Goal: Obtain resource: Download file/media

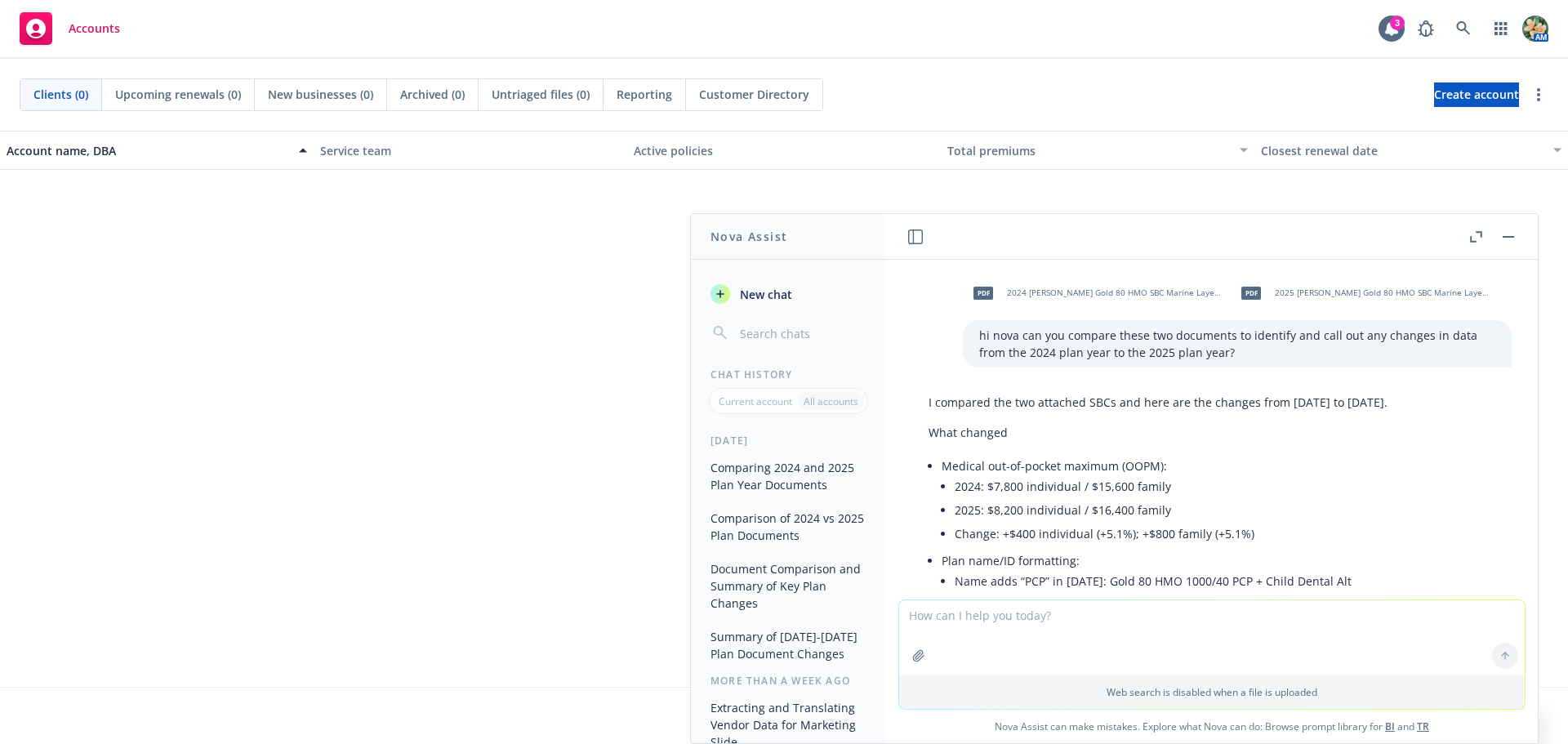
scroll to position [845, 0]
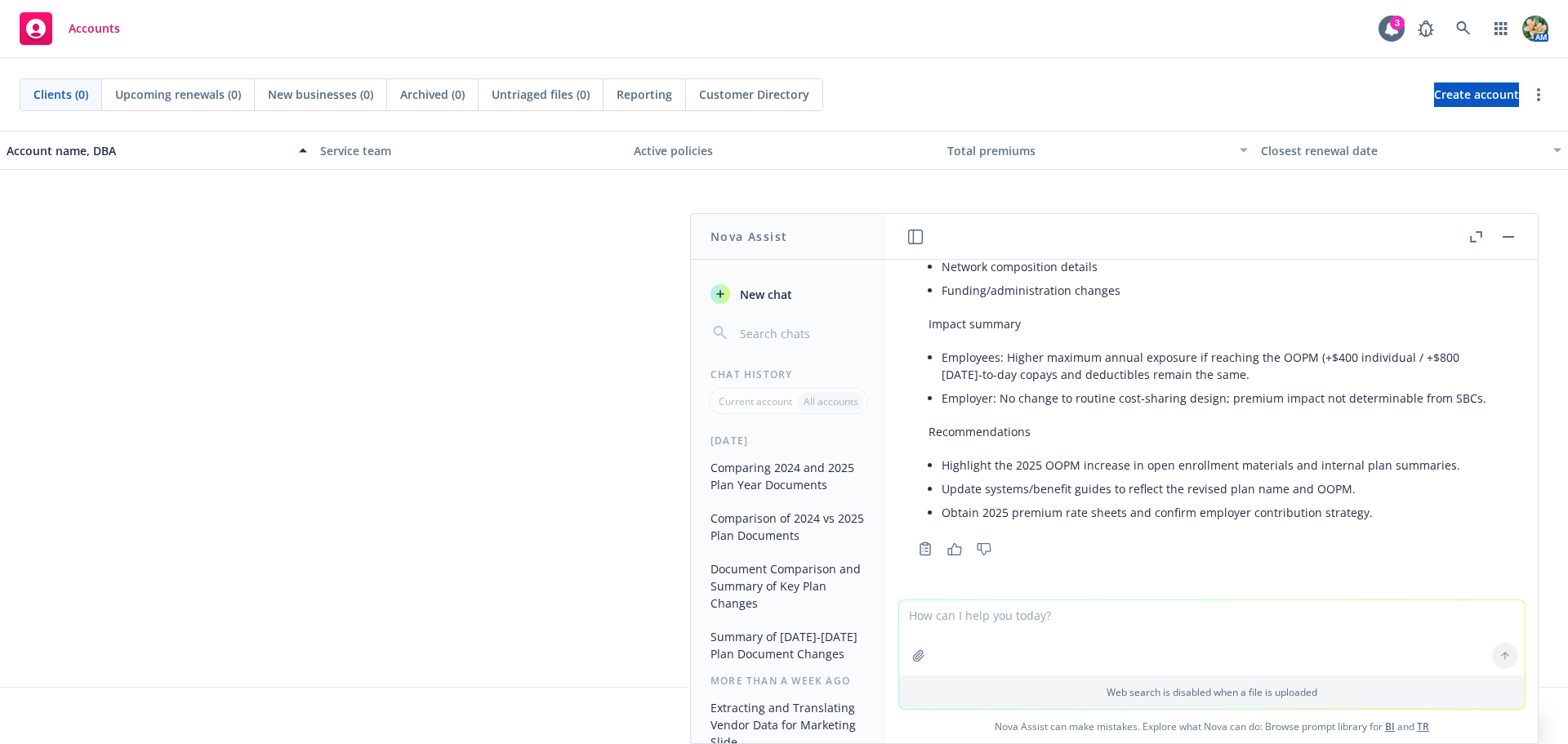
click at [1109, 631] on textarea at bounding box center [1213, 637] width 626 height 75
click at [1074, 627] on textarea at bounding box center [1213, 637] width 626 height 75
drag, startPoint x: 1062, startPoint y: 612, endPoint x: 891, endPoint y: 610, distance: 171.0
click at [891, 610] on div "can you create a redlined Web search is disabled when a file is uploaded Nova A…" at bounding box center [1212, 670] width 652 height 146
paste textarea "loremips dol sitametco: Adipisci 5413 elitsedd Eiusmodt incididunt utl etdo-mag…"
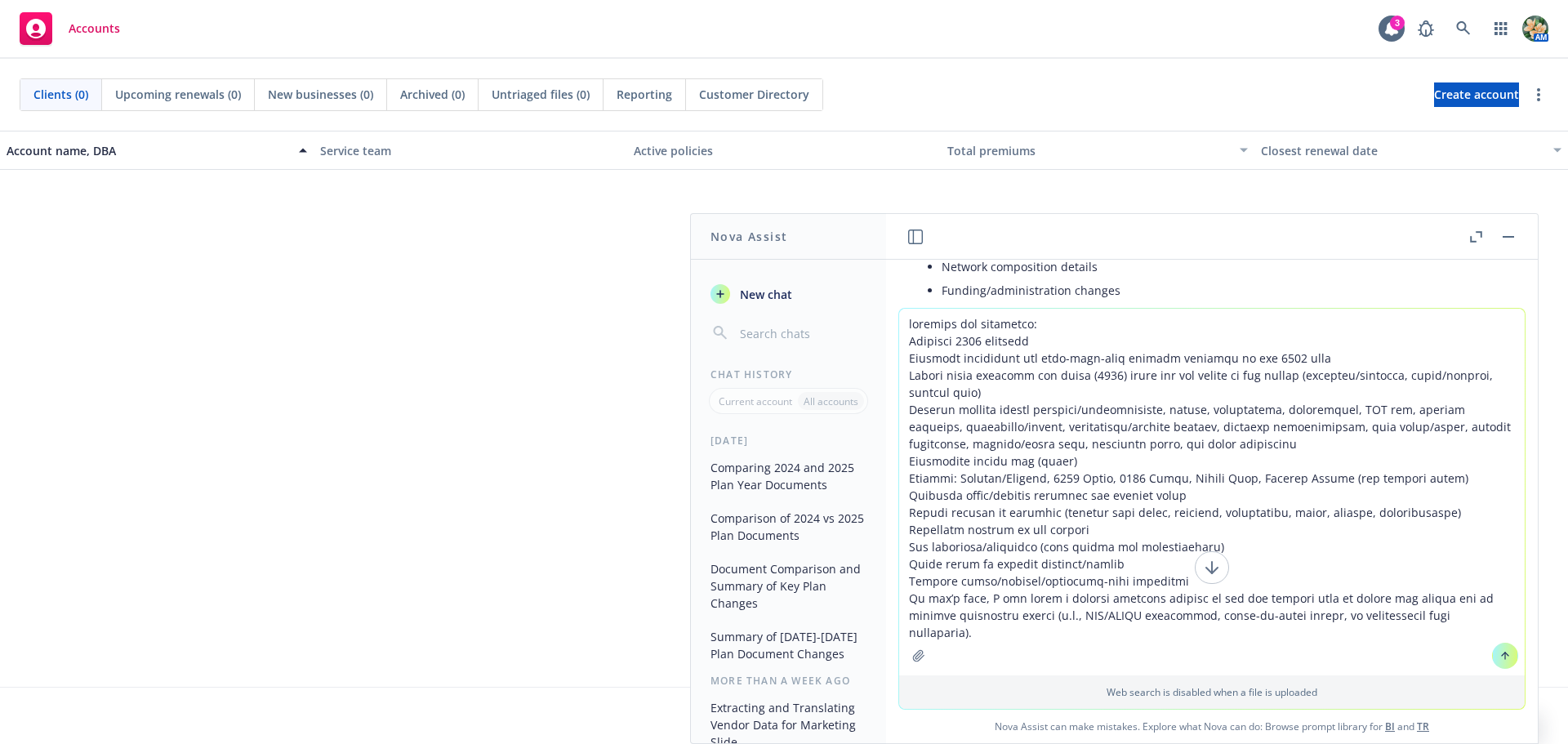
click at [904, 325] on textarea at bounding box center [1213, 492] width 626 height 367
click at [1064, 324] on textarea at bounding box center [1213, 492] width 626 height 367
click at [903, 357] on textarea at bounding box center [1213, 483] width 626 height 384
click at [915, 342] on textarea at bounding box center [1213, 483] width 626 height 384
click at [904, 477] on textarea at bounding box center [1213, 483] width 626 height 384
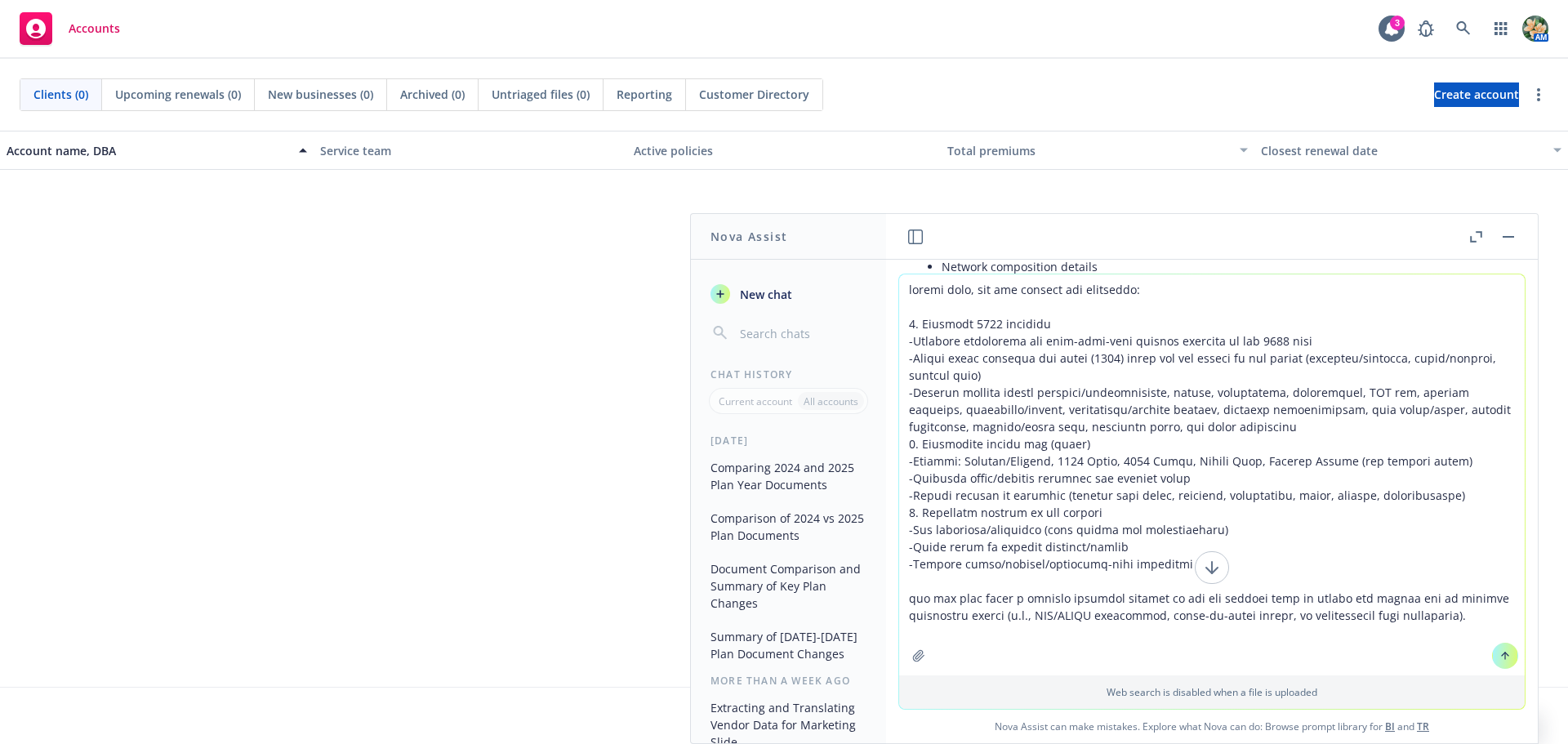
drag, startPoint x: 1287, startPoint y: 599, endPoint x: 1477, endPoint y: 595, distance: 190.0
click at [1477, 595] on textarea at bounding box center [1213, 476] width 626 height 401
type textarea "thanks [PERSON_NAME], can you produce the following: 1. Redlined 2025 document …"
click at [1503, 654] on icon at bounding box center [1505, 655] width 12 height 12
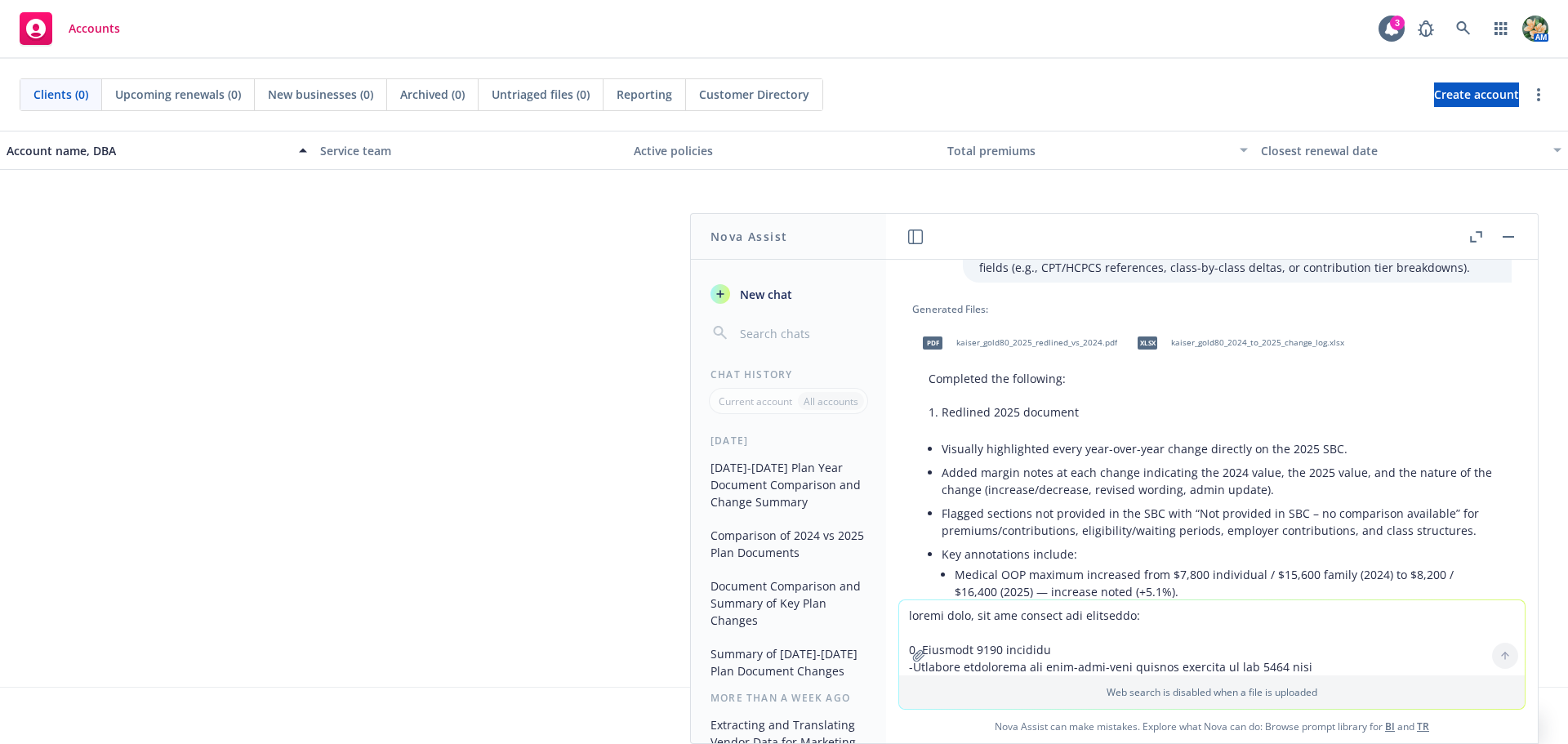
scroll to position [1447, 0]
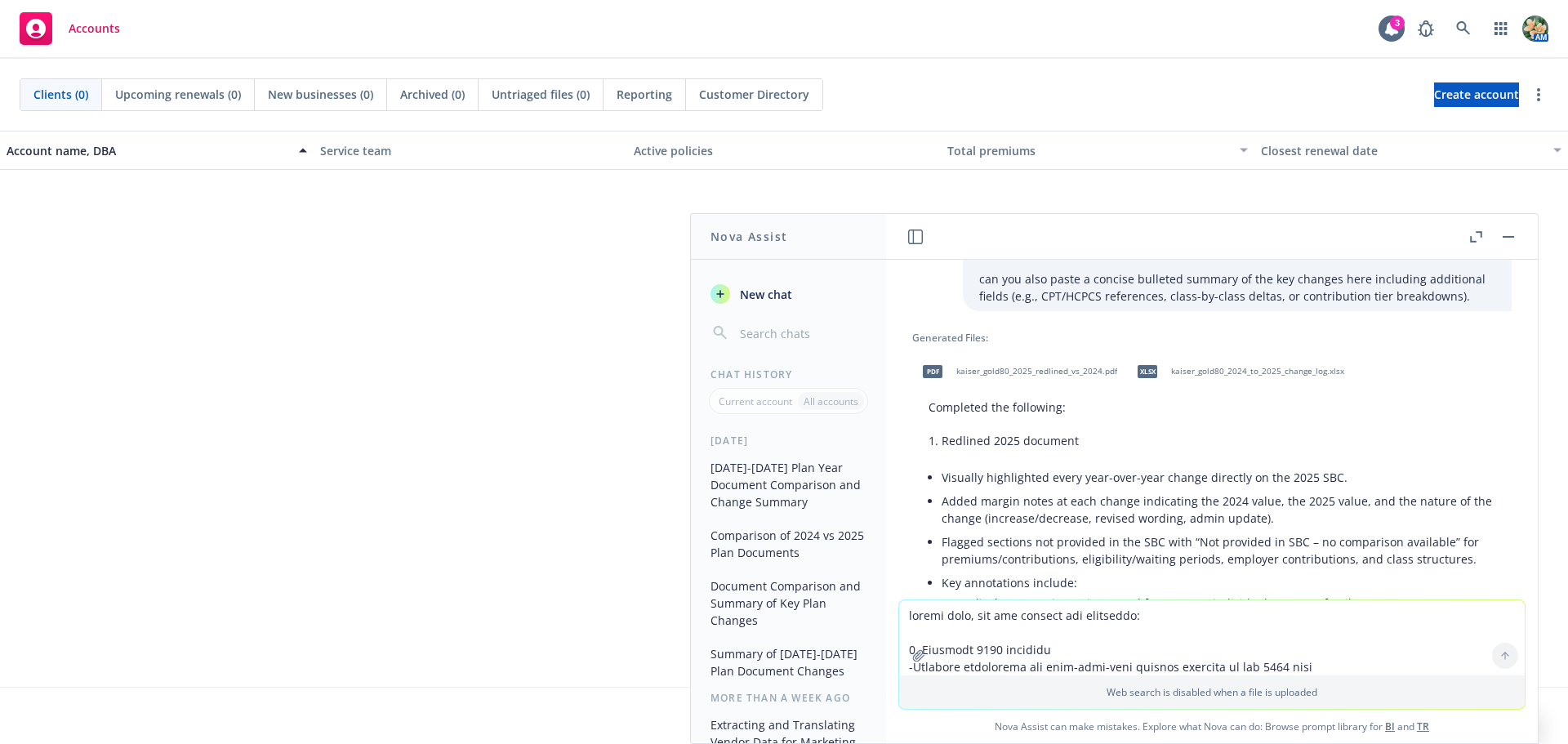
click at [1044, 366] on span "kaiser_gold80_2025_redlined_vs_2024.pdf" at bounding box center [1037, 372] width 161 height 11
click at [1212, 366] on span "kaiser_gold80_2024_to_2025_change_log.xlsx" at bounding box center [1257, 372] width 173 height 11
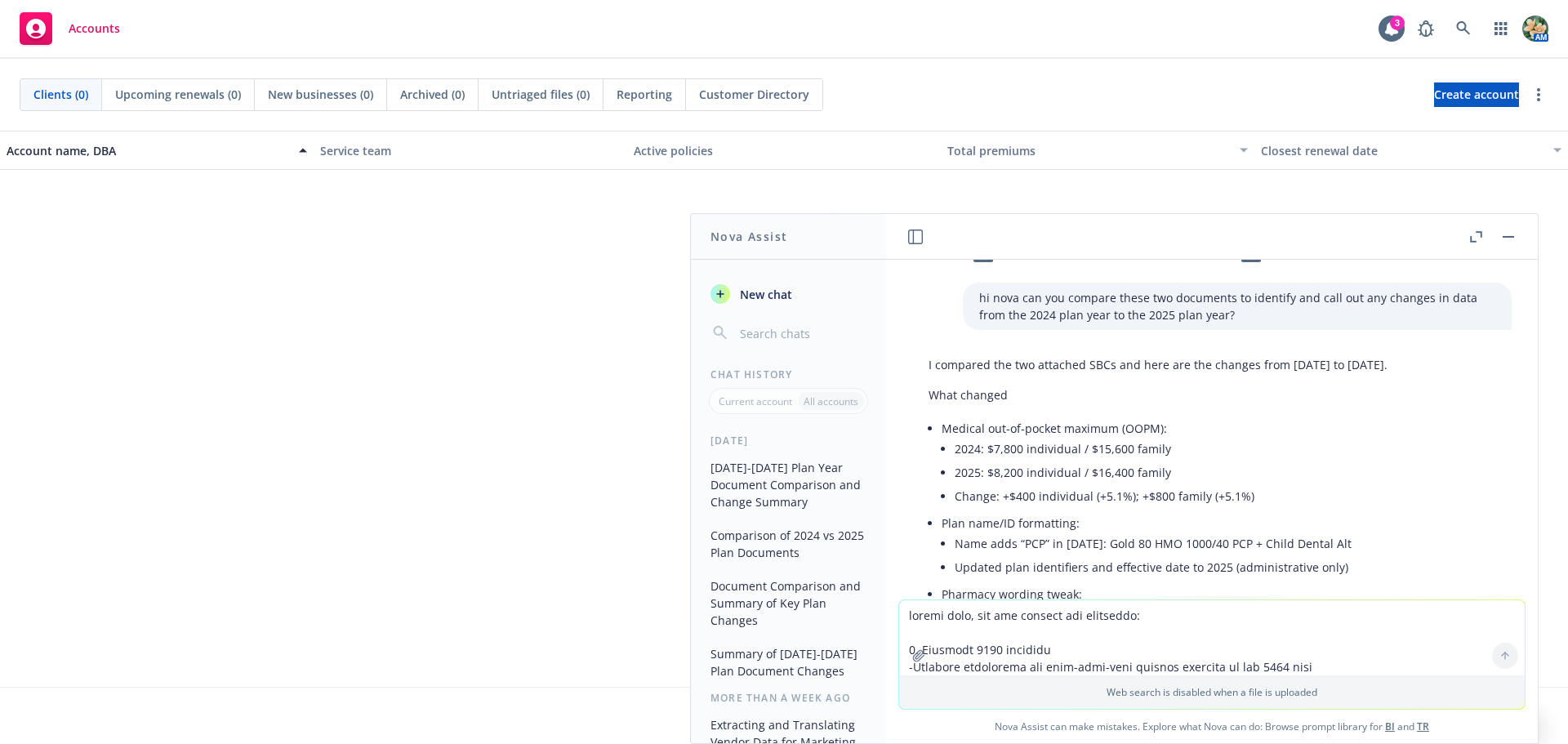
scroll to position [0, 0]
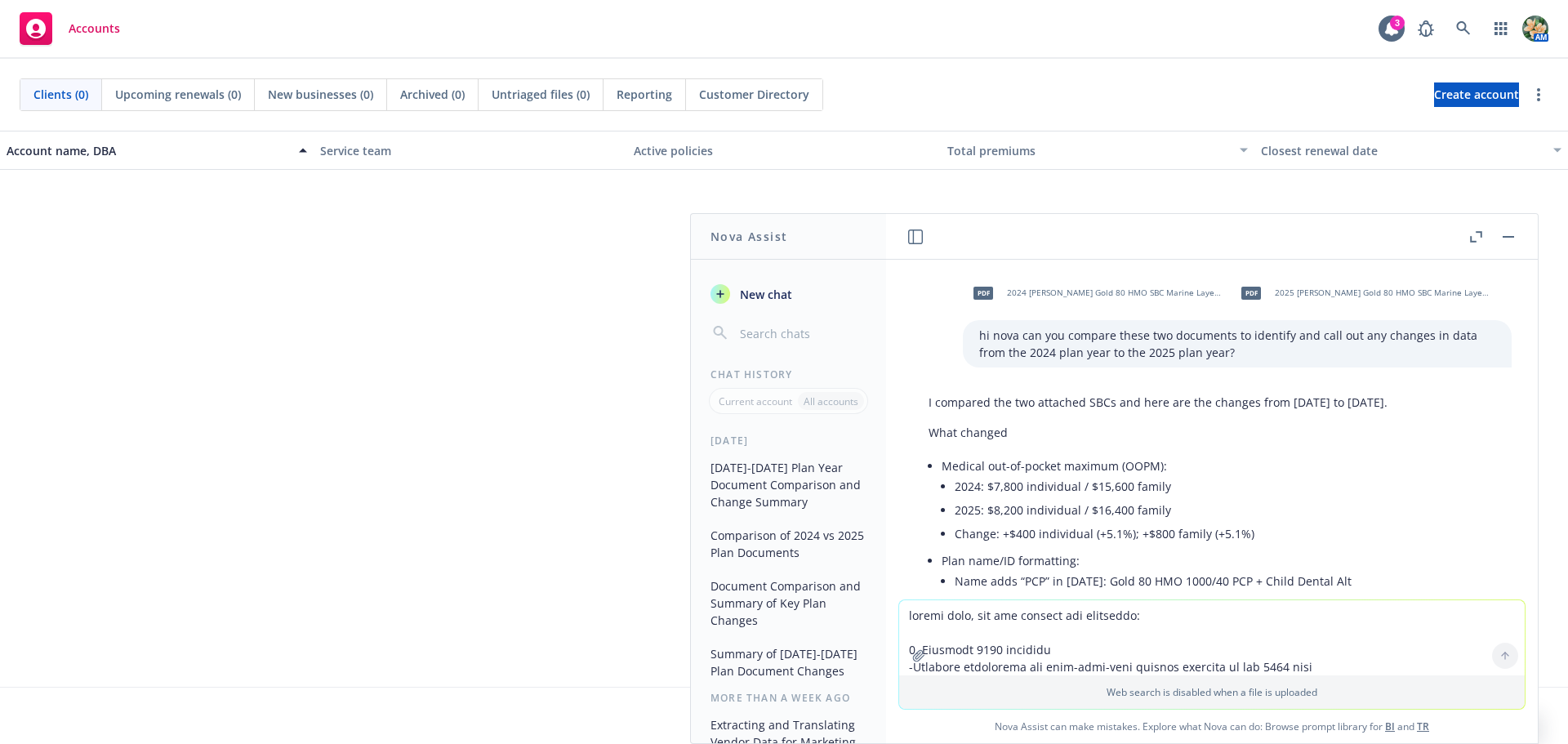
click at [1235, 492] on li "2024: $7,800 individual / $15,600 family" at bounding box center [1225, 486] width 541 height 24
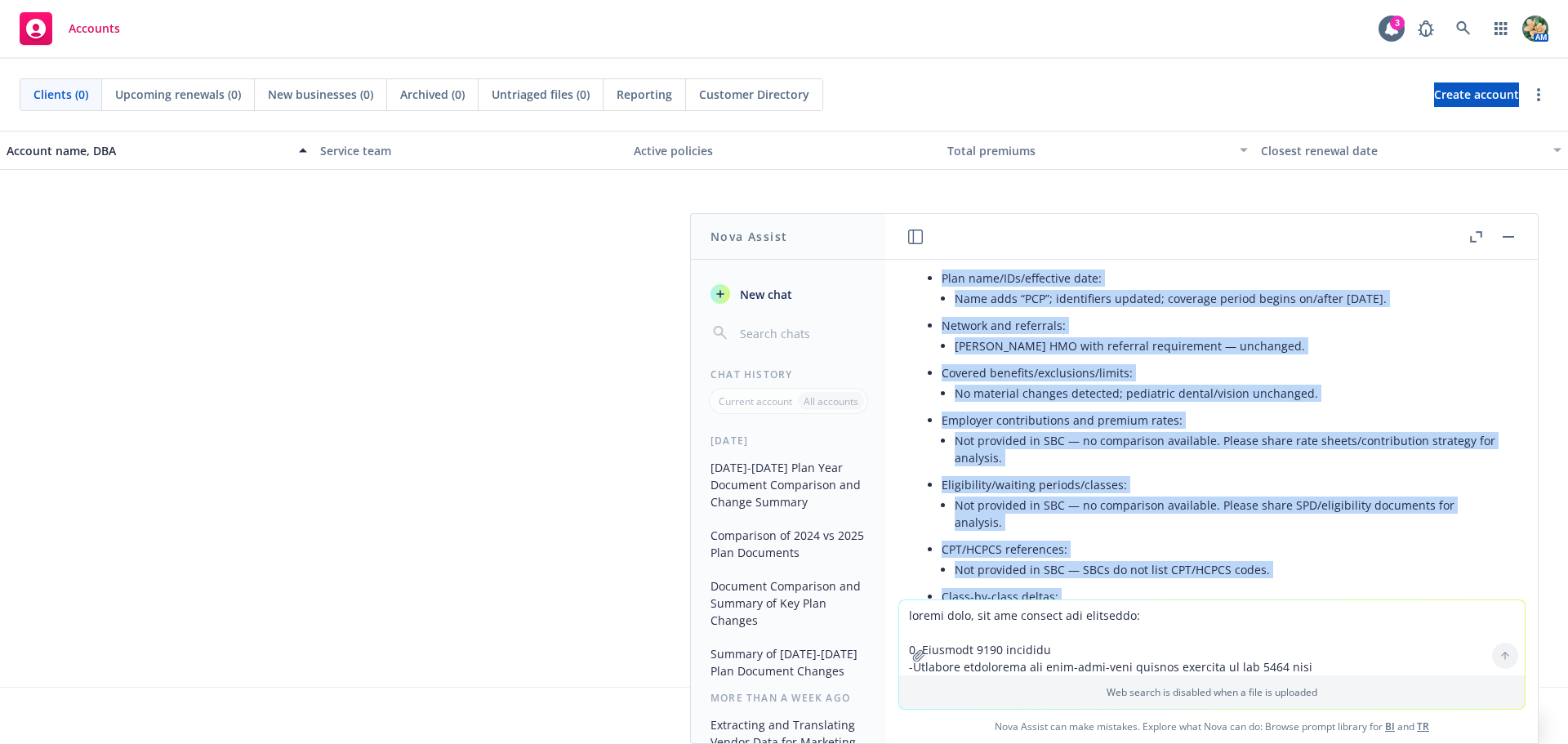
scroll to position [3080, 0]
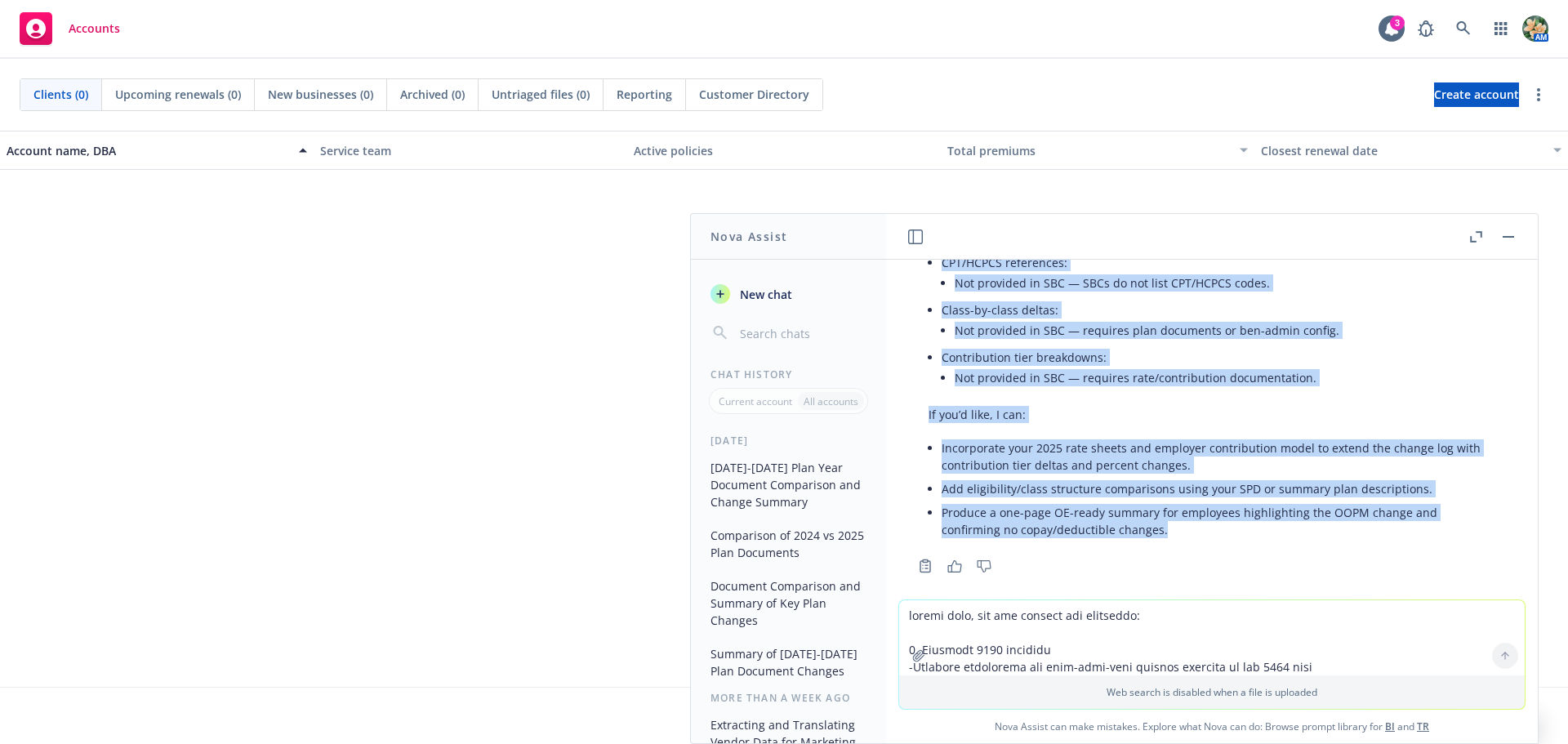
drag, startPoint x: 950, startPoint y: 334, endPoint x: 1185, endPoint y: 519, distance: 299.1
click at [1185, 519] on div "pdf 2024 [PERSON_NAME] Gold 80 HMO SBC Marine Layer.pdf pdf 2025 [PERSON_NAME] …" at bounding box center [1212, 429] width 652 height 340
copy div "lo ipsu dol sit ametcon adipi eli seddoeius te incididu utl etdo mag ali enimad…"
